Goal: Task Accomplishment & Management: Use online tool/utility

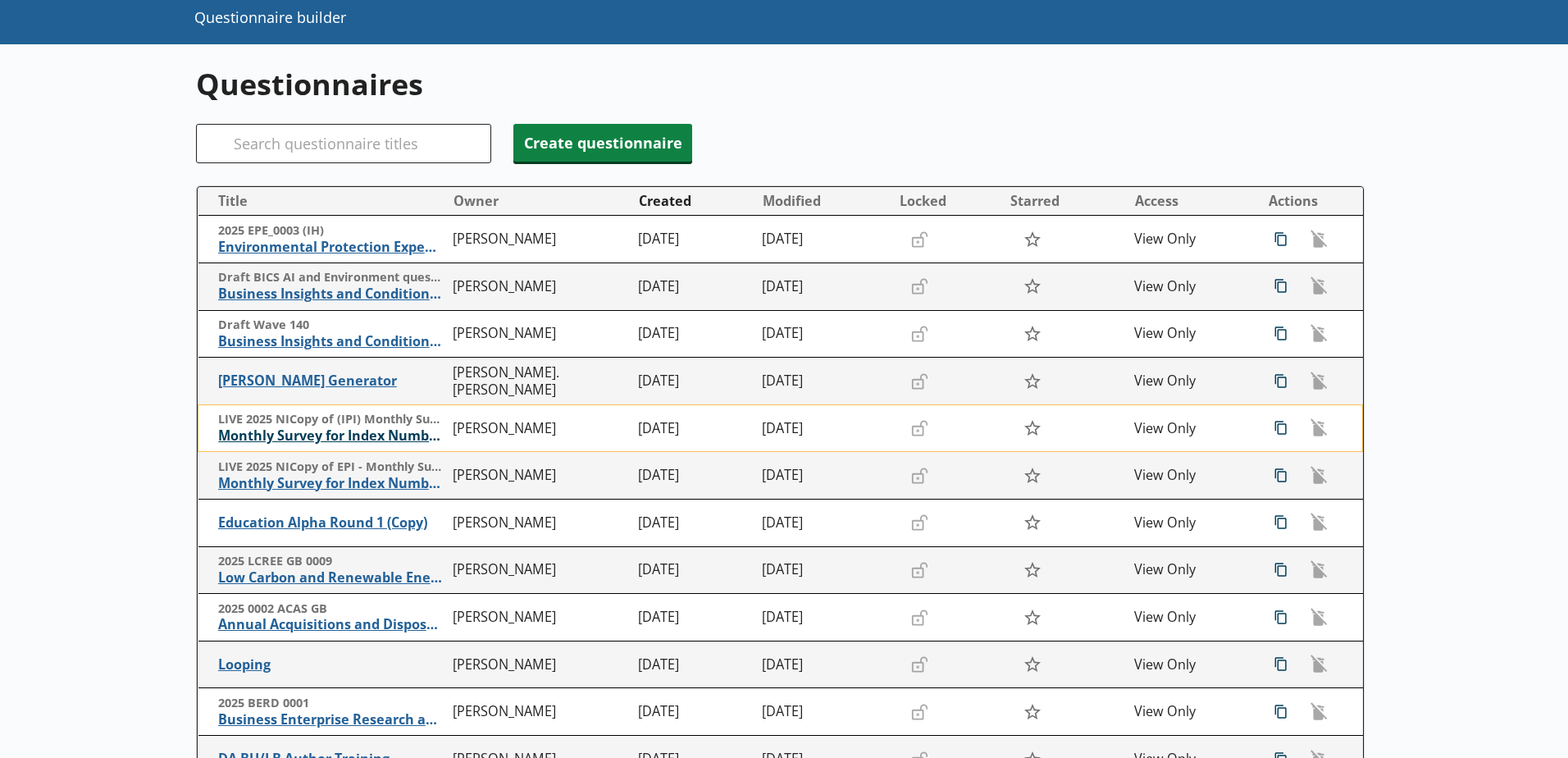
scroll to position [246, 0]
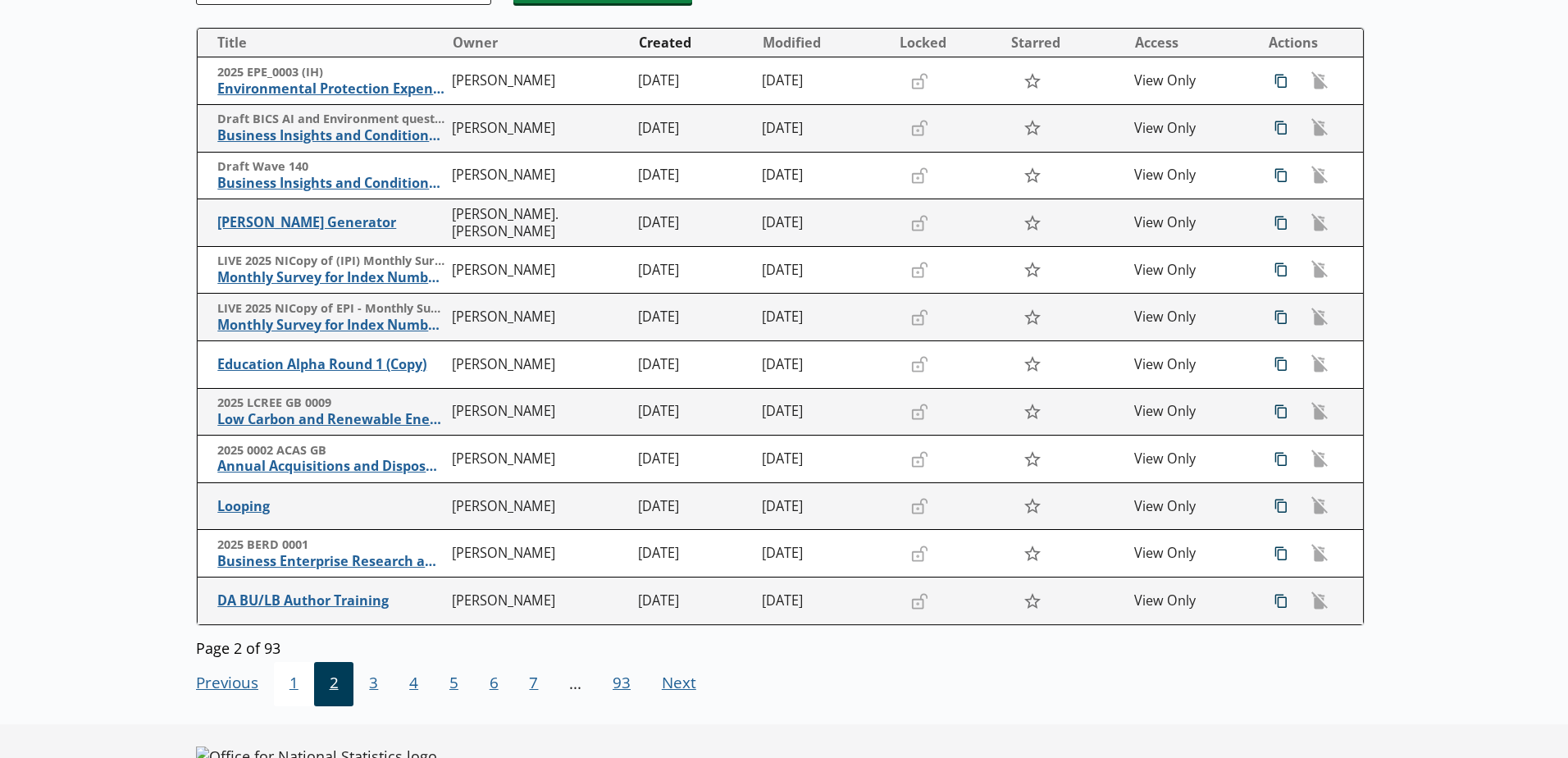
click at [290, 686] on span "1" at bounding box center [293, 683] width 40 height 44
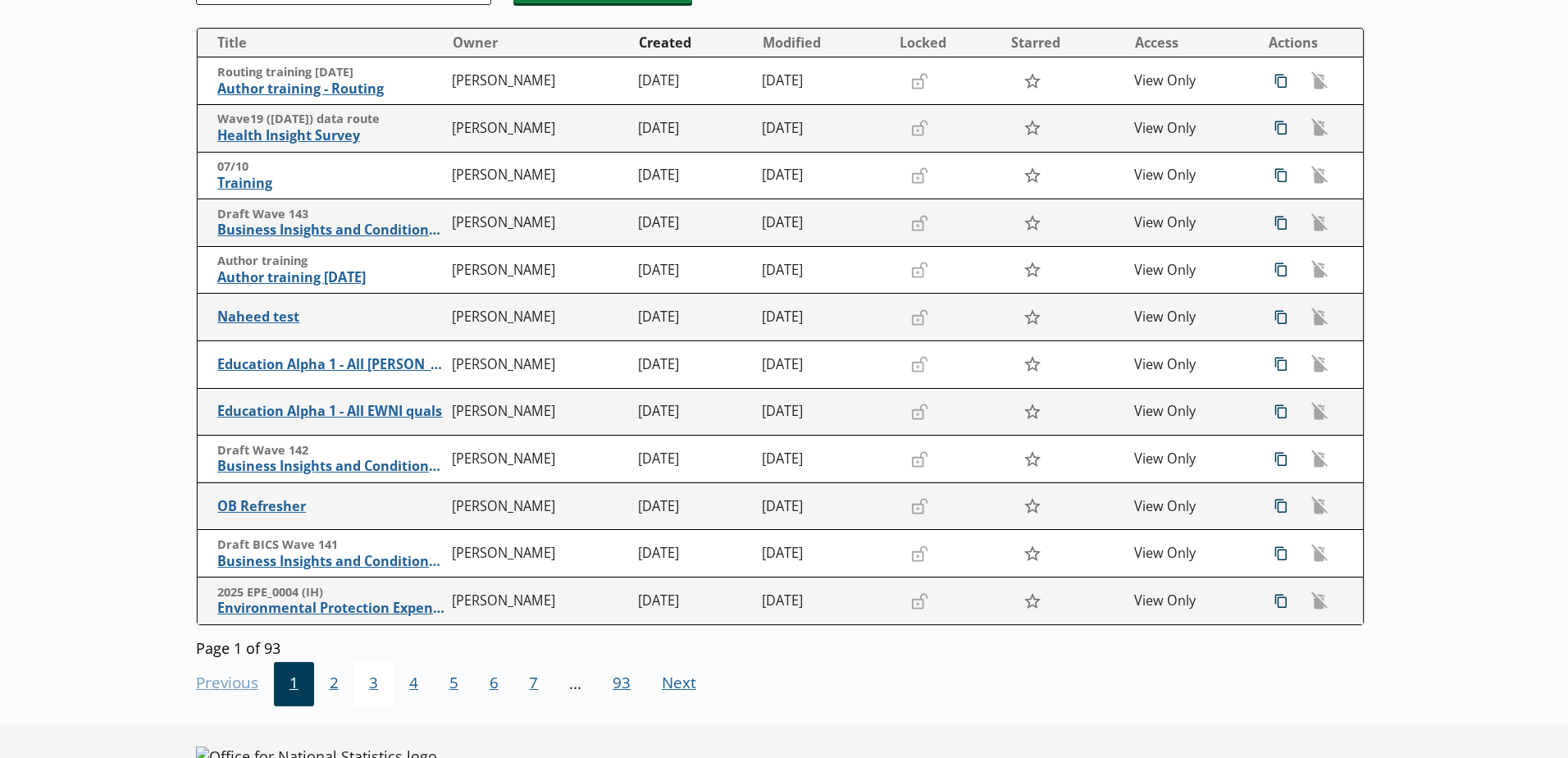
click at [372, 684] on span "3" at bounding box center [374, 683] width 40 height 44
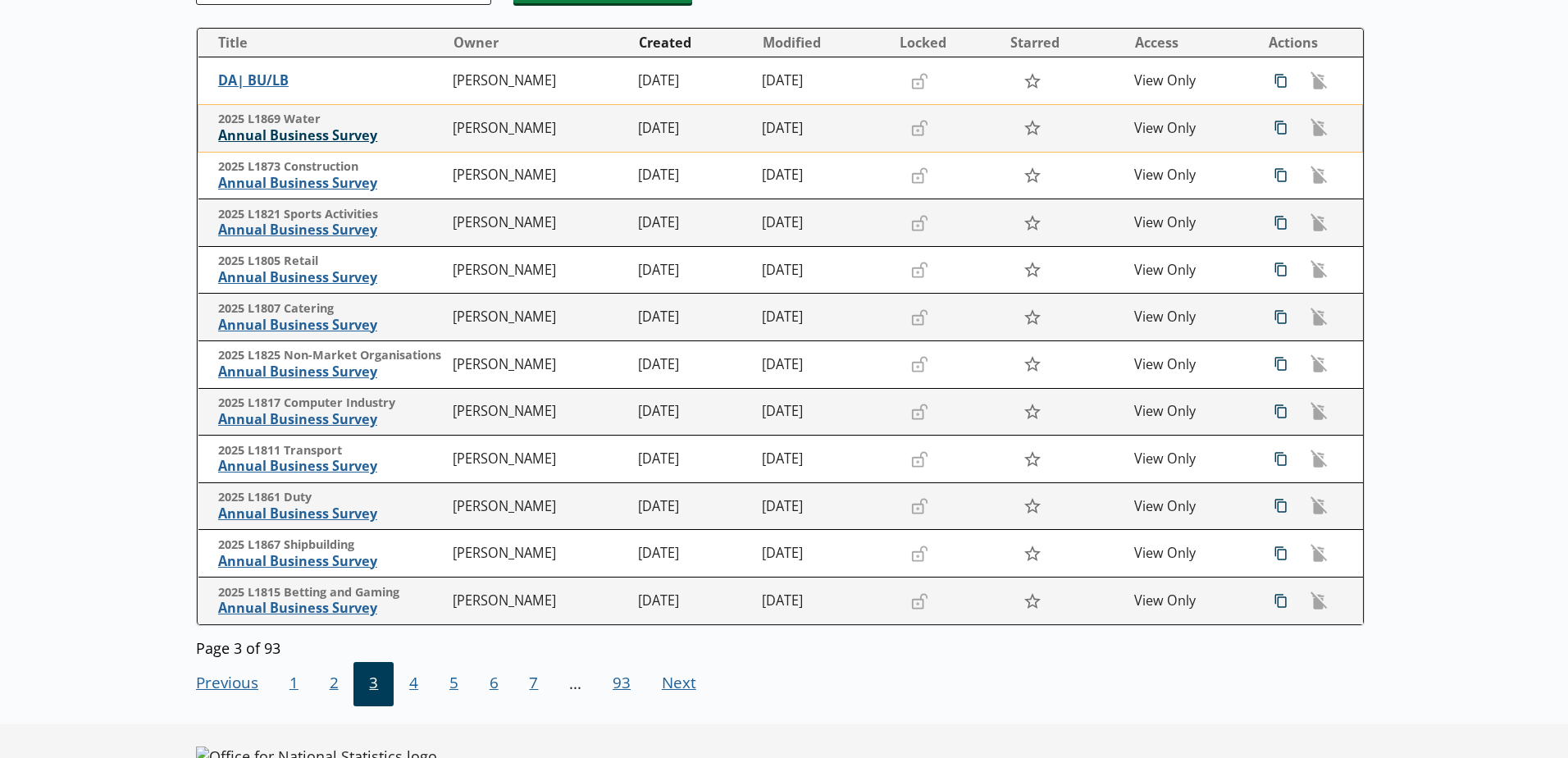
click at [346, 140] on span "Annual Business Survey" at bounding box center [330, 136] width 227 height 18
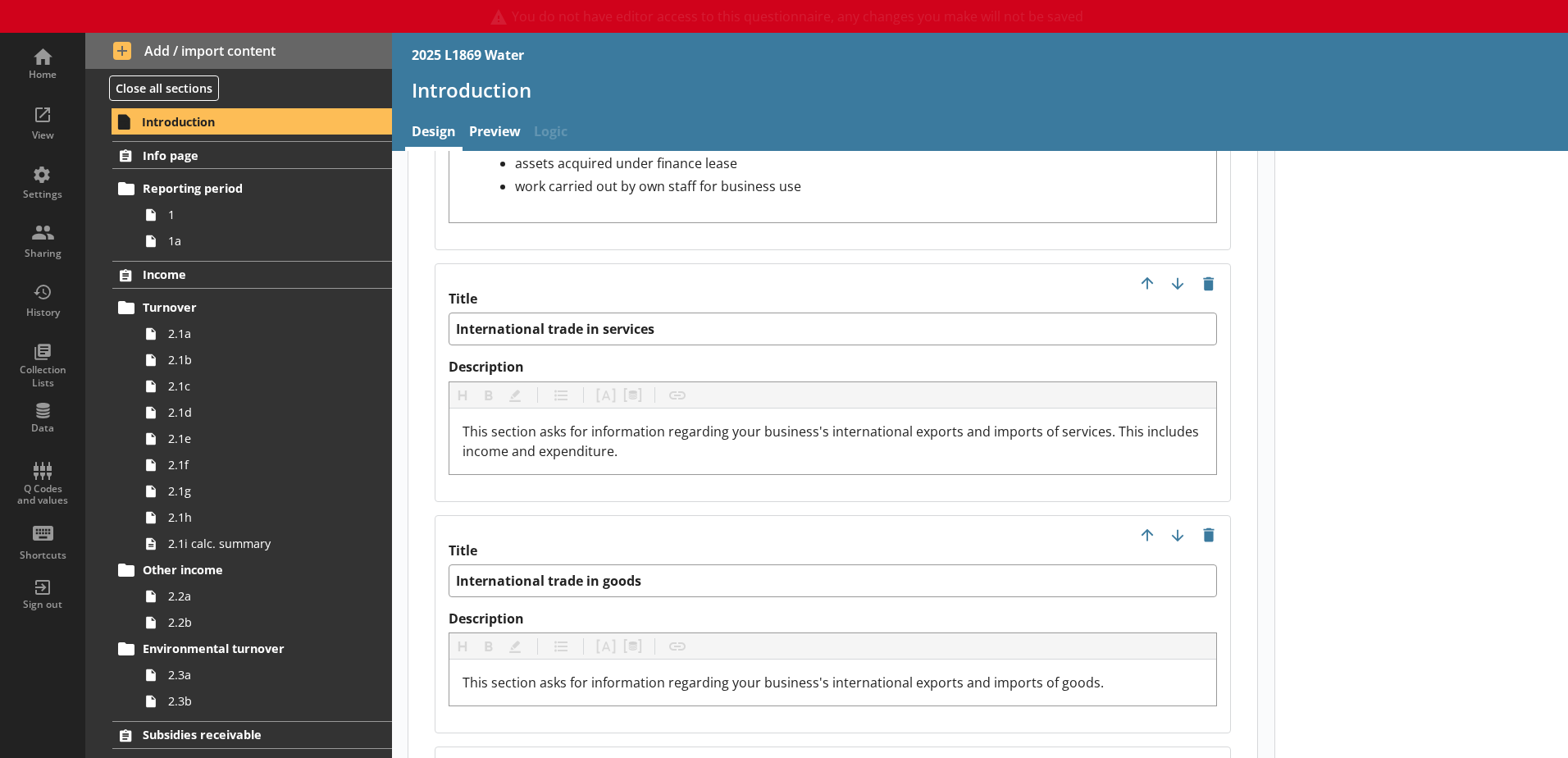
scroll to position [3773, 0]
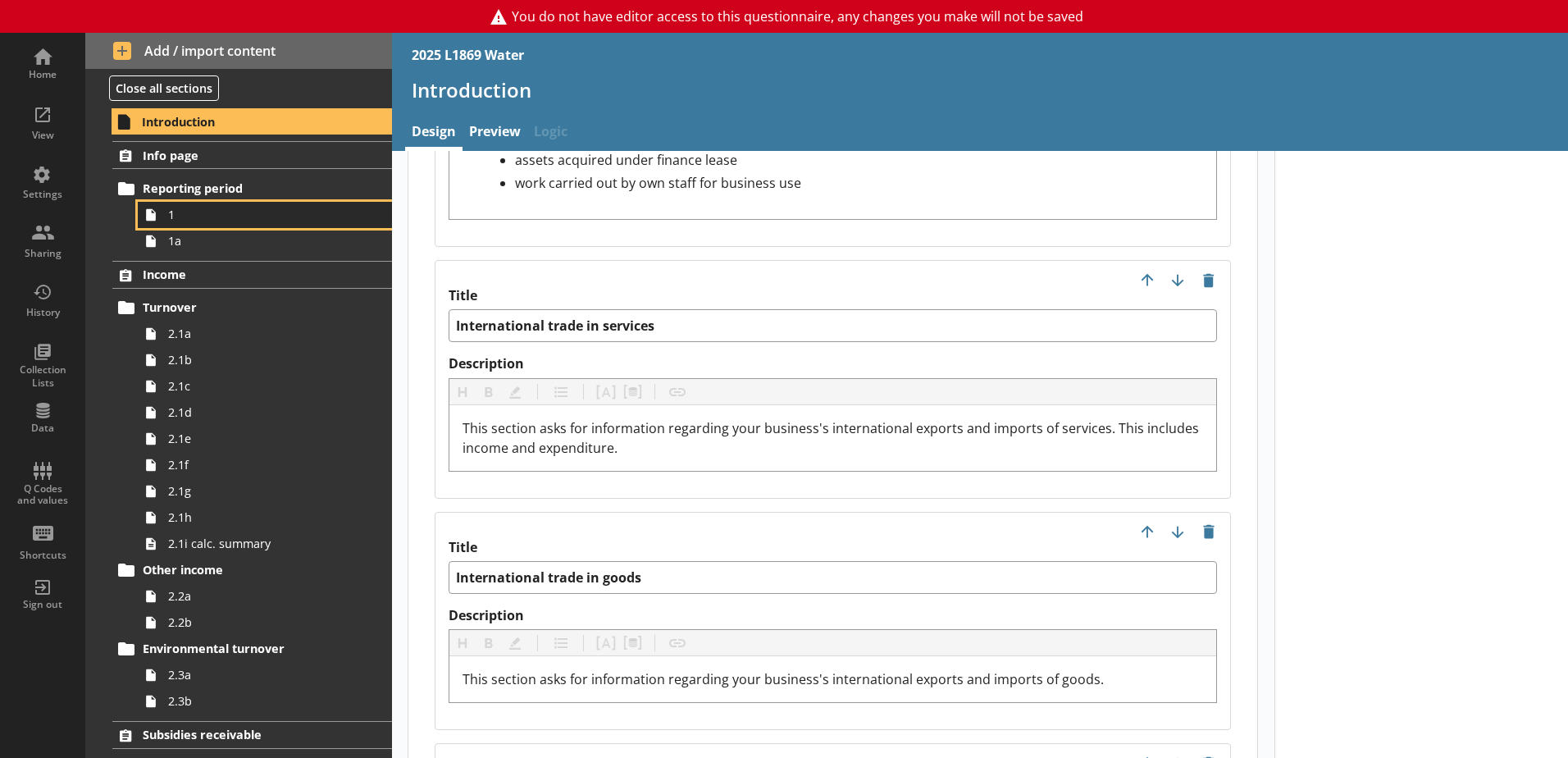
click at [188, 216] on span "1" at bounding box center [259, 215] width 182 height 16
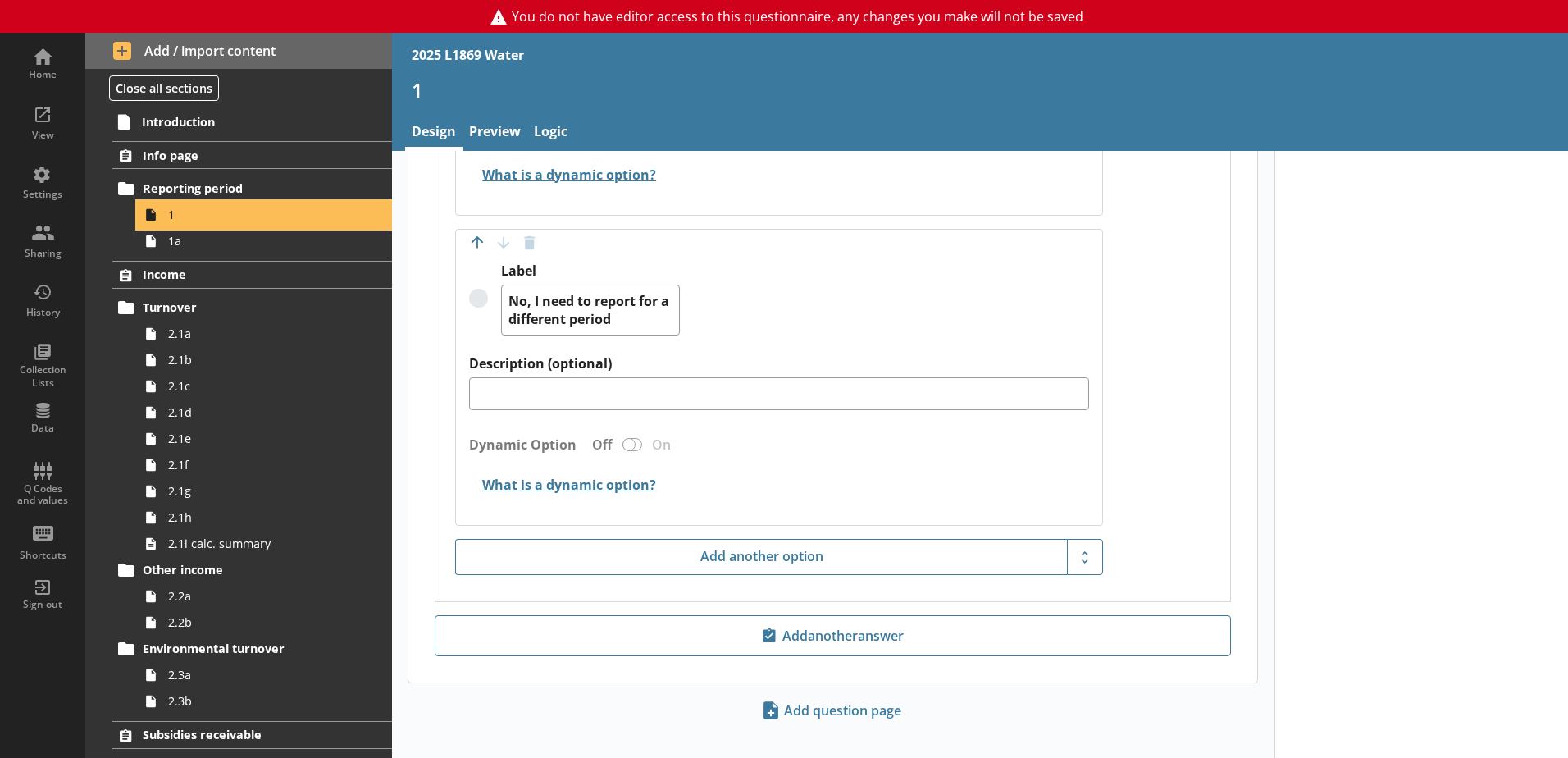
scroll to position [1437, 0]
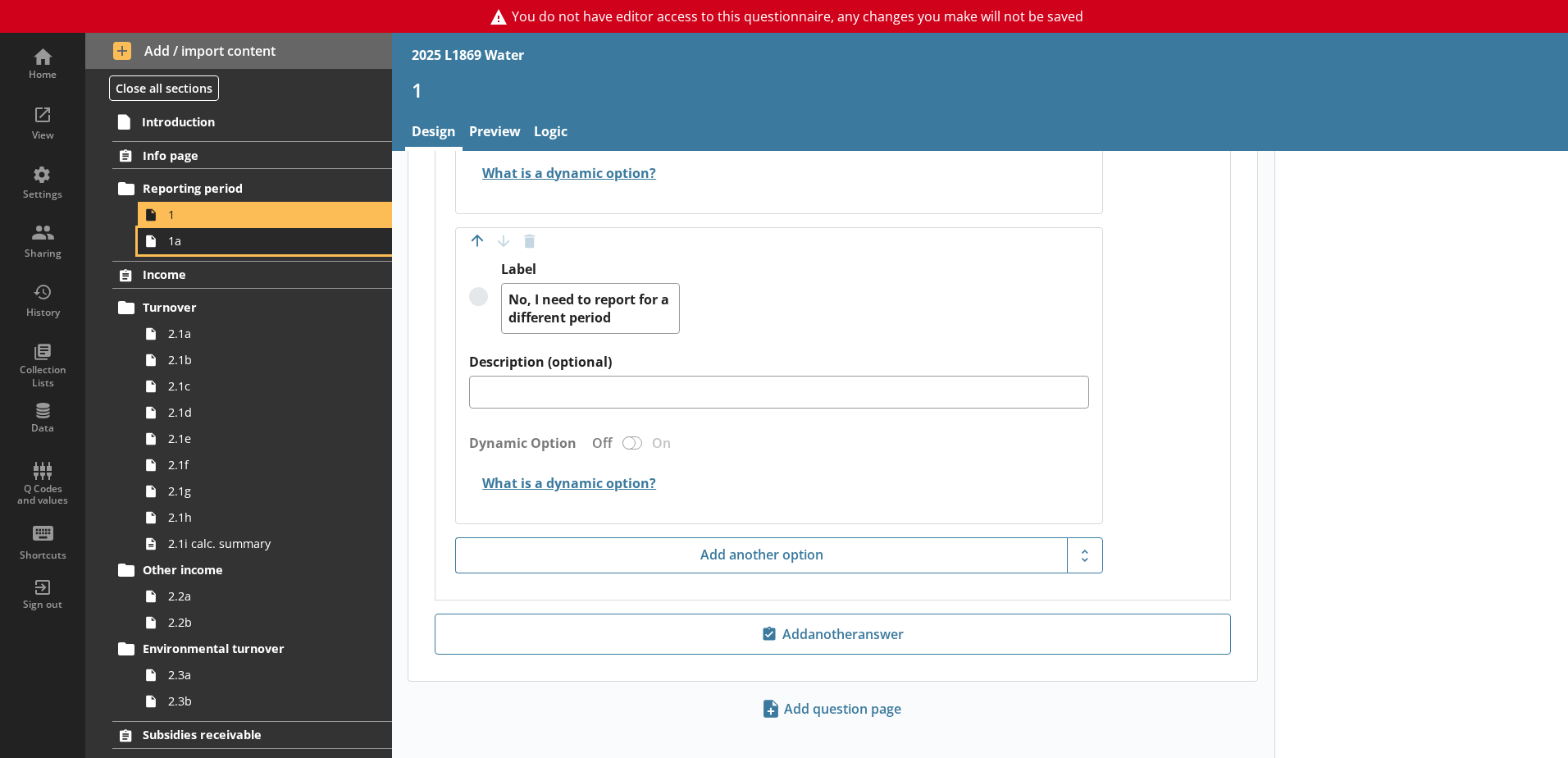
click at [181, 248] on span "1a" at bounding box center [259, 241] width 182 height 16
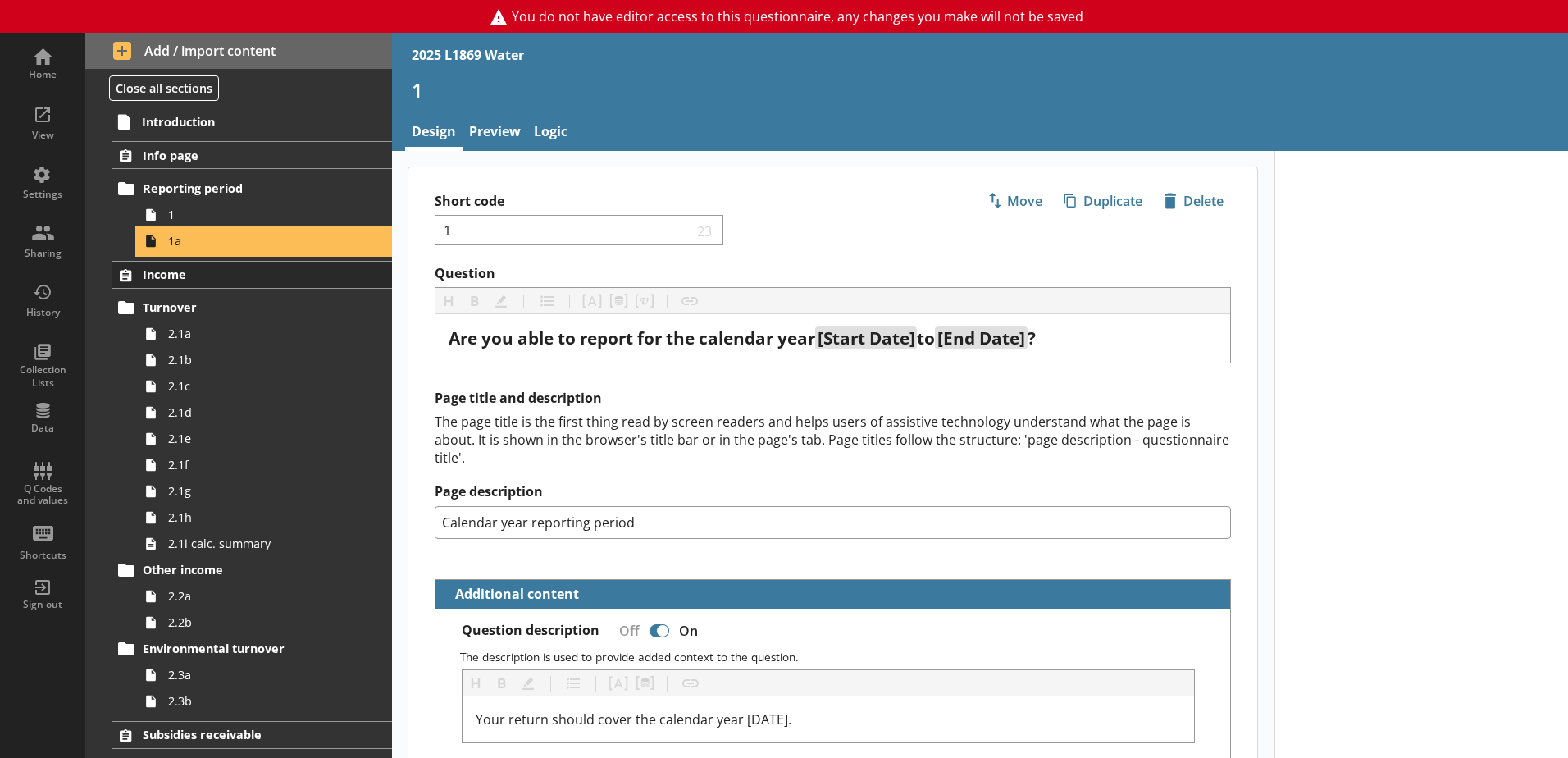
type textarea "x"
select select "ref_p_end_date"
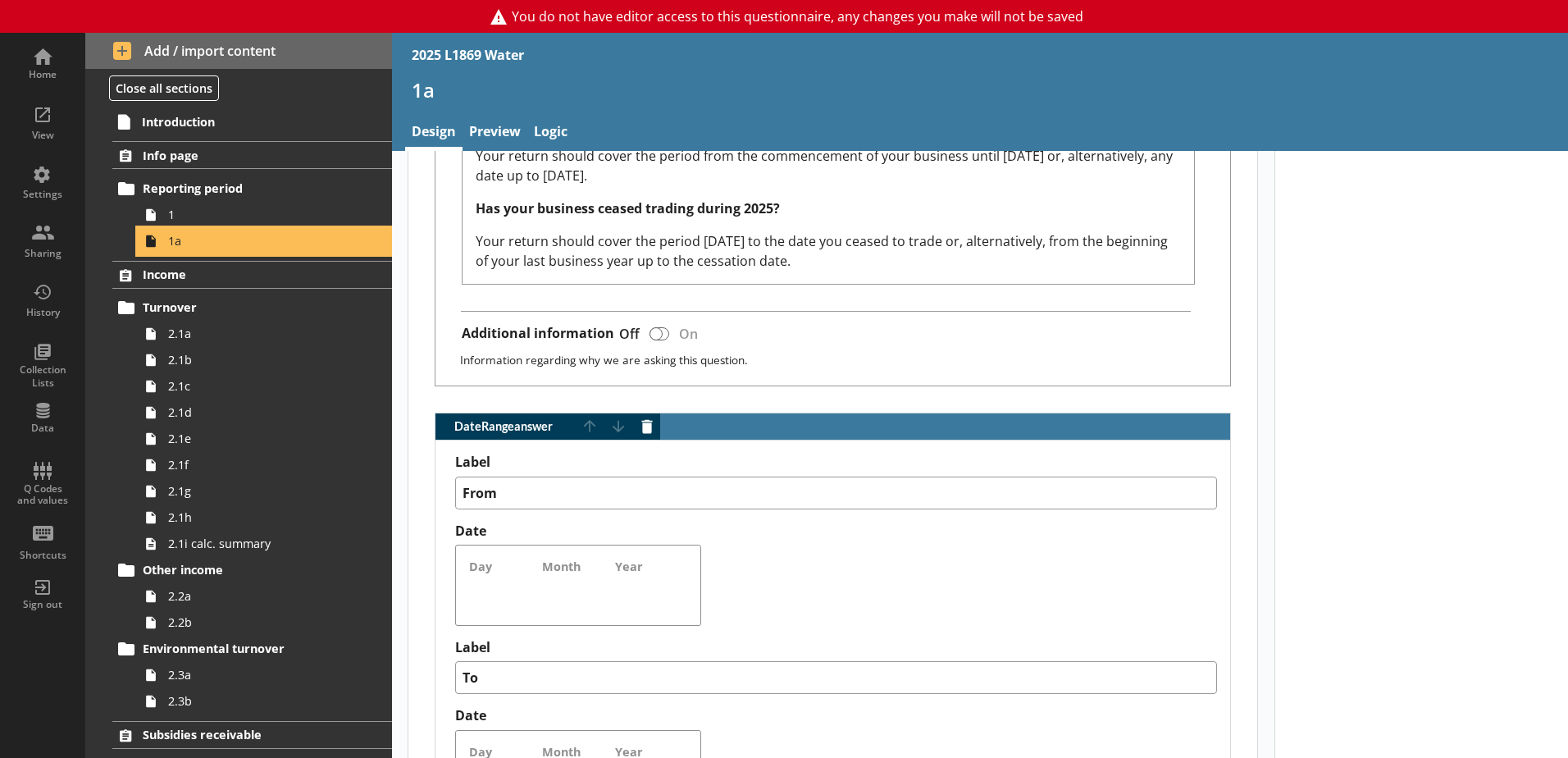
scroll to position [902, 0]
